Goal: Navigation & Orientation: Find specific page/section

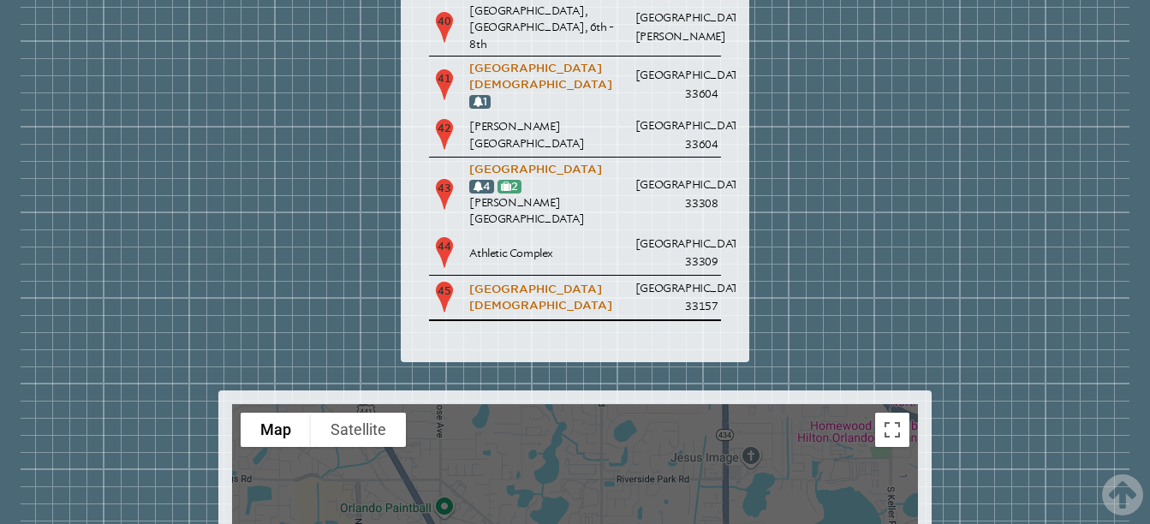
scroll to position [4466, 0]
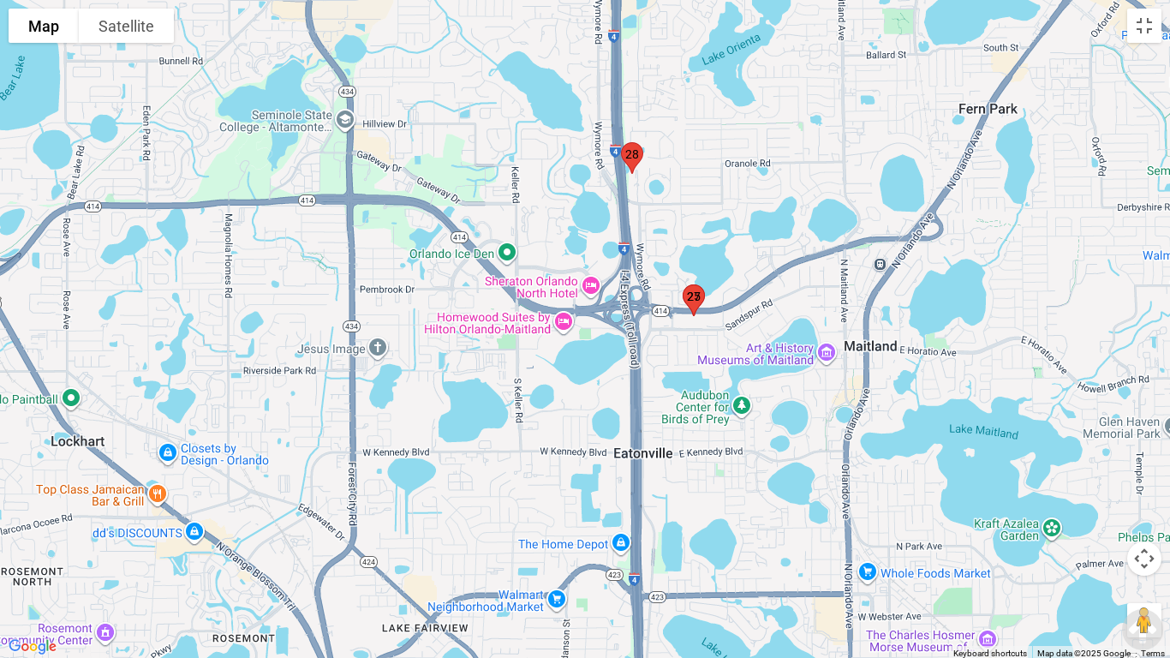
drag, startPoint x: 860, startPoint y: 222, endPoint x: 476, endPoint y: 546, distance: 502.0
click at [476, 523] on div at bounding box center [585, 329] width 1170 height 658
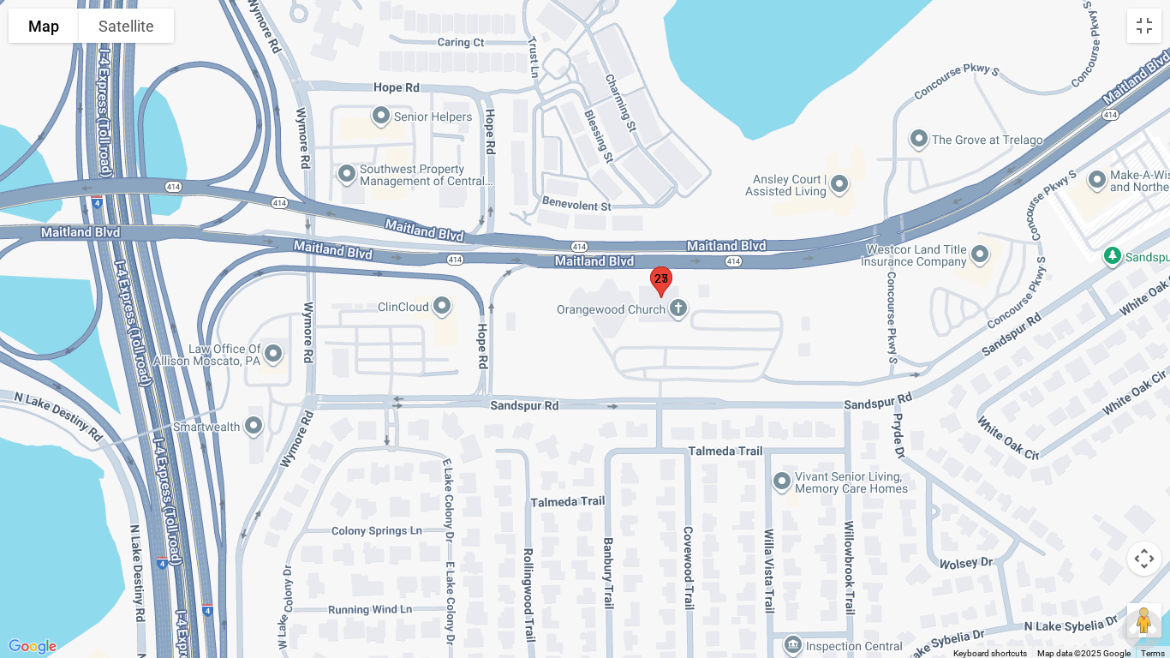
drag, startPoint x: 629, startPoint y: 292, endPoint x: 641, endPoint y: 316, distance: 26.4
click at [641, 316] on div at bounding box center [585, 329] width 1170 height 658
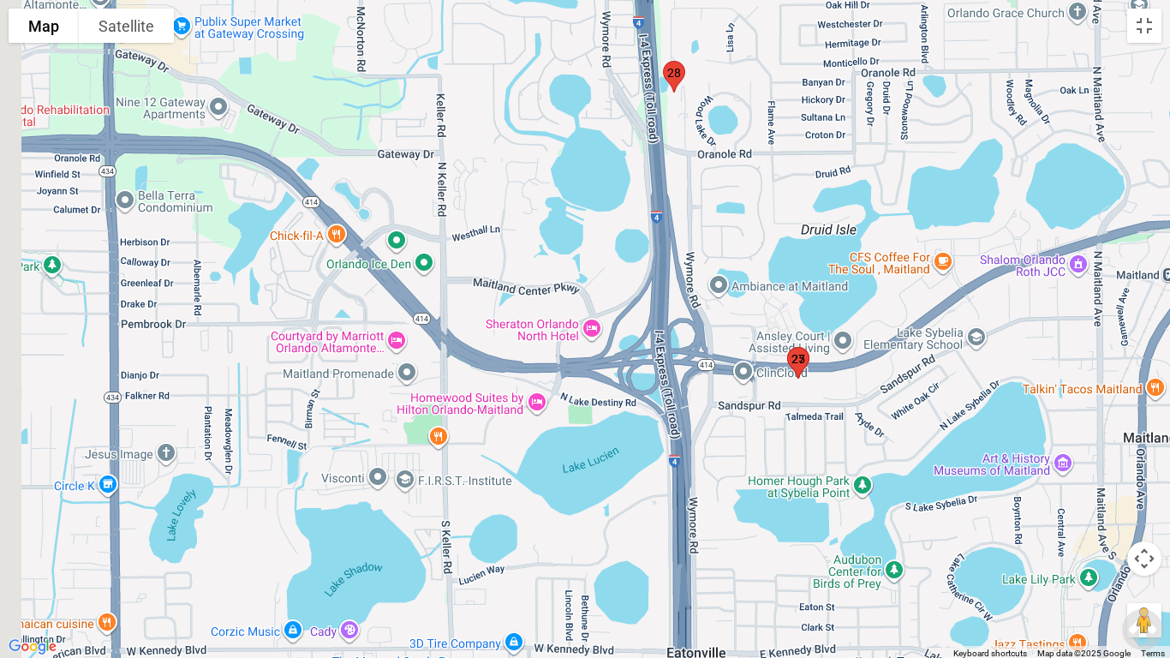
drag, startPoint x: 383, startPoint y: 181, endPoint x: 807, endPoint y: 348, distance: 455.7
click at [807, 348] on div at bounding box center [585, 329] width 1170 height 658
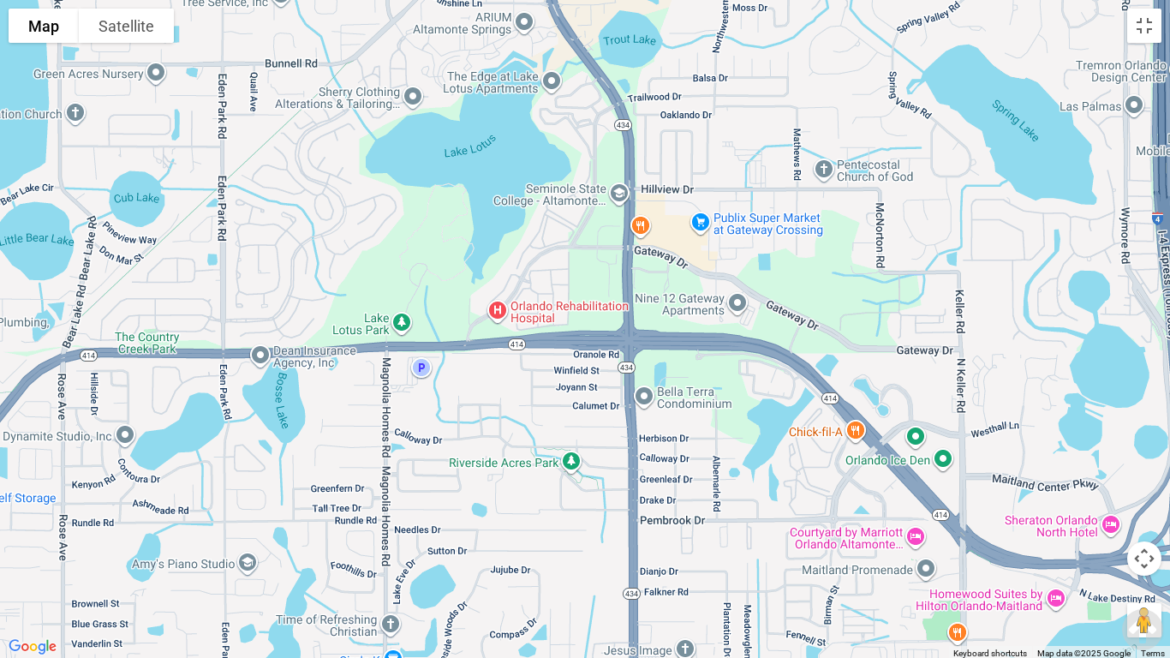
drag, startPoint x: 699, startPoint y: 229, endPoint x: 687, endPoint y: 365, distance: 136.7
click at [687, 365] on div at bounding box center [585, 329] width 1170 height 658
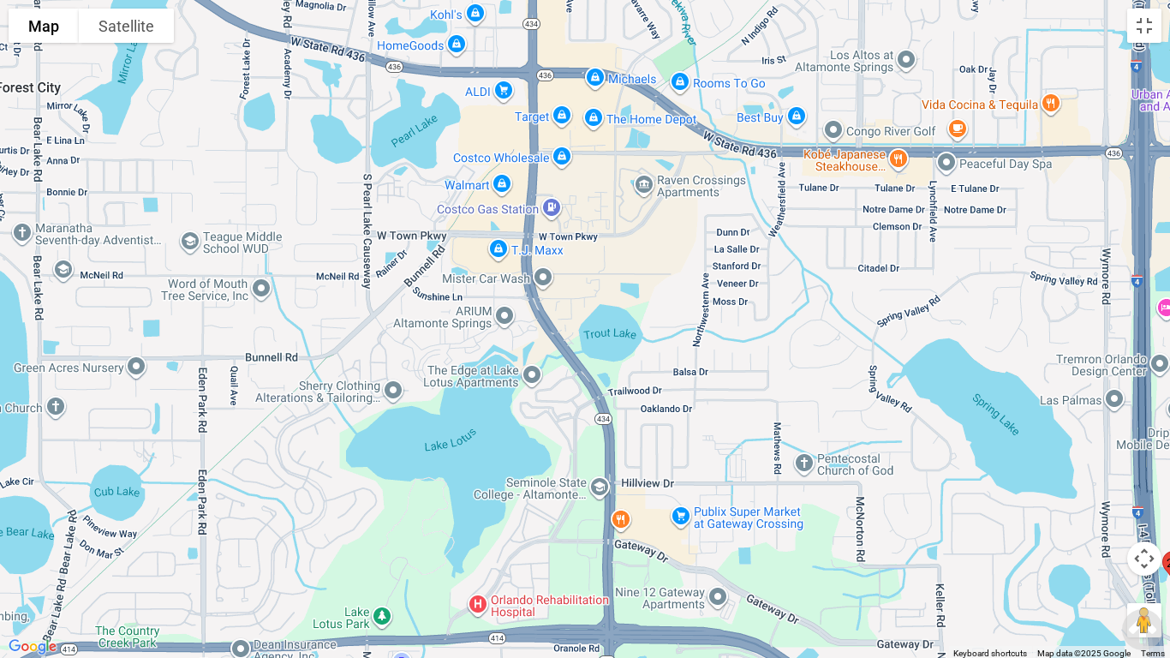
drag, startPoint x: 581, startPoint y: 220, endPoint x: 636, endPoint y: 495, distance: 280.5
click at [636, 495] on div at bounding box center [585, 329] width 1170 height 658
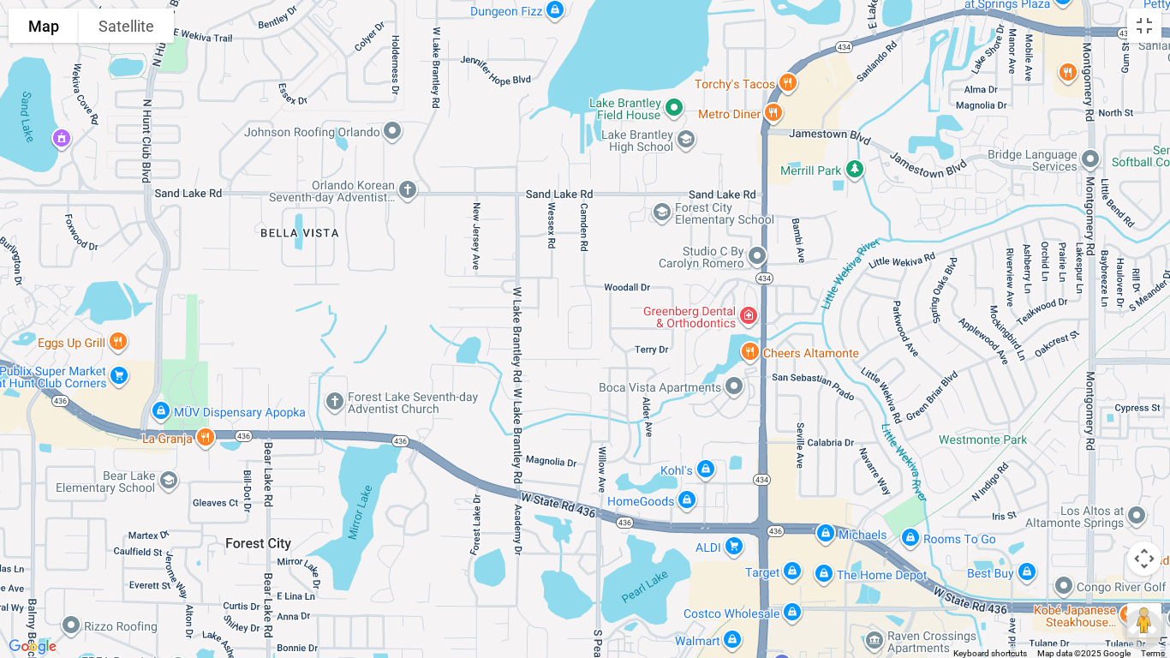
drag, startPoint x: 498, startPoint y: 368, endPoint x: 635, endPoint y: 522, distance: 206.3
click at [635, 522] on div at bounding box center [585, 329] width 1170 height 658
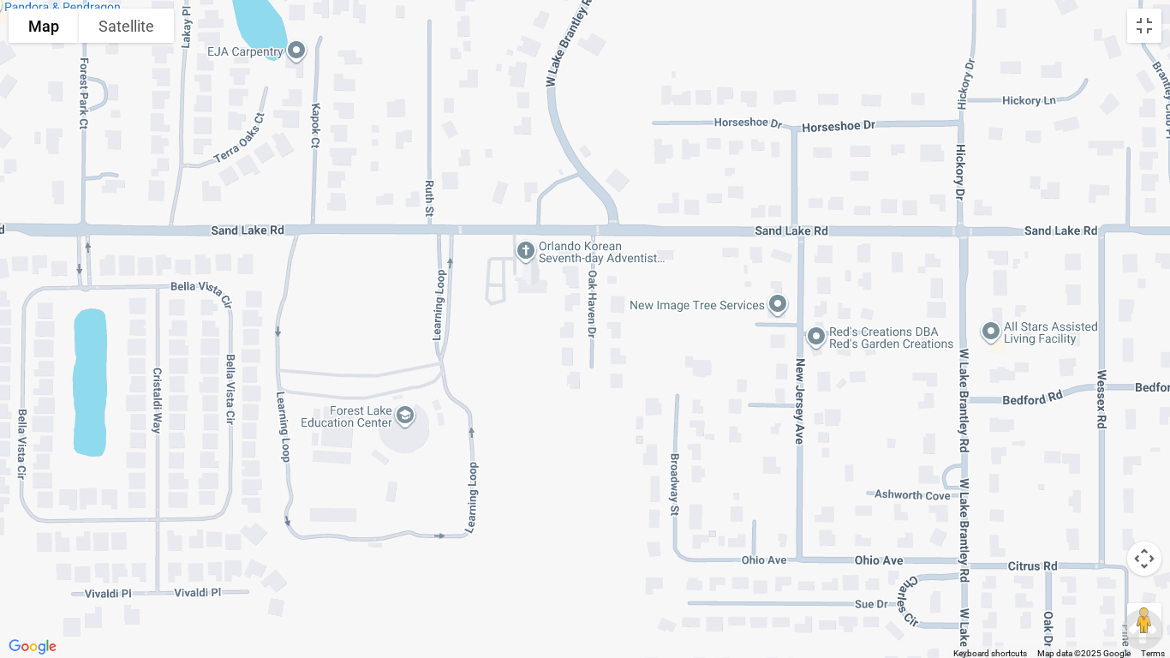
click at [405, 419] on div at bounding box center [585, 329] width 1170 height 658
click at [393, 415] on div "[GEOGRAPHIC_DATA] [GEOGRAPHIC_DATA] [STREET_ADDRESS] View on Google Maps" at bounding box center [585, 329] width 1170 height 658
click at [411, 373] on span "View on Google Maps" at bounding box center [405, 373] width 105 height 13
